Goal: Navigation & Orientation: Find specific page/section

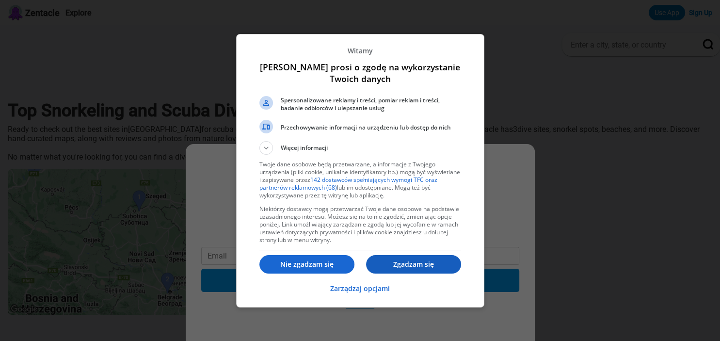
click at [413, 264] on p "Zgadzam się" at bounding box center [413, 264] width 95 height 10
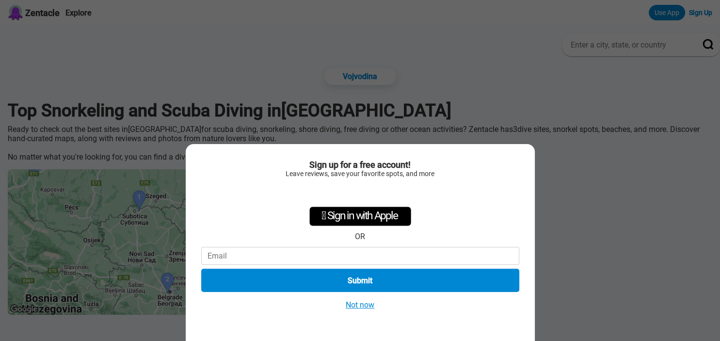
click at [363, 305] on button "Not now" at bounding box center [360, 304] width 34 height 10
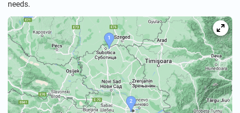
scroll to position [220, 0]
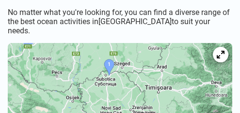
click at [108, 53] on img at bounding box center [120, 99] width 224 height 112
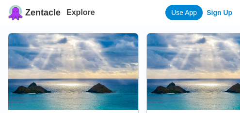
click at [84, 80] on link at bounding box center [73, 91] width 130 height 117
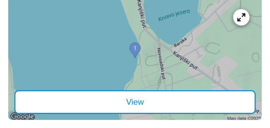
scroll to position [358, 0]
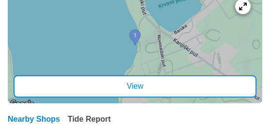
click at [139, 91] on div "View" at bounding box center [135, 86] width 243 height 22
click at [239, 11] on icon at bounding box center [242, 5] width 9 height 9
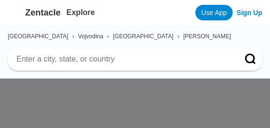
scroll to position [358, 0]
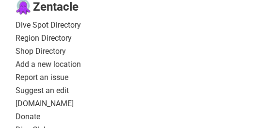
scroll to position [314, 0]
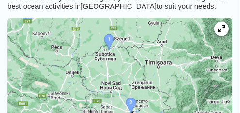
scroll to position [231, 0]
